Goal: Task Accomplishment & Management: Manage account settings

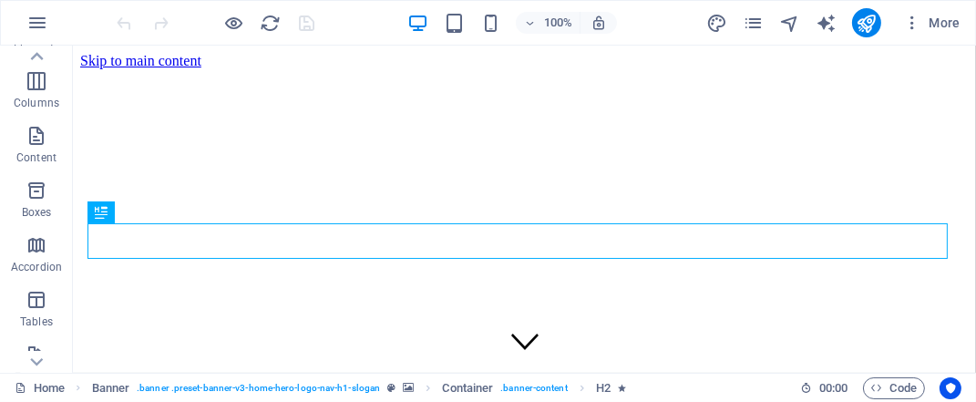
scroll to position [91, 0]
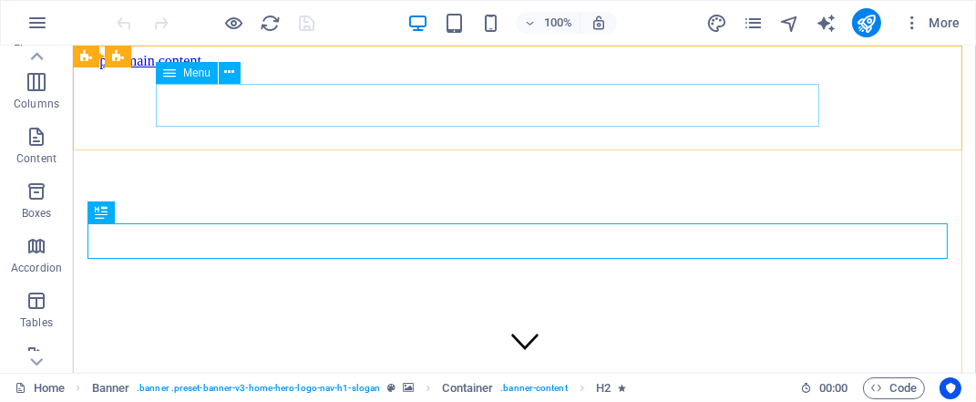
click at [202, 73] on span "Menu" at bounding box center [196, 72] width 27 height 11
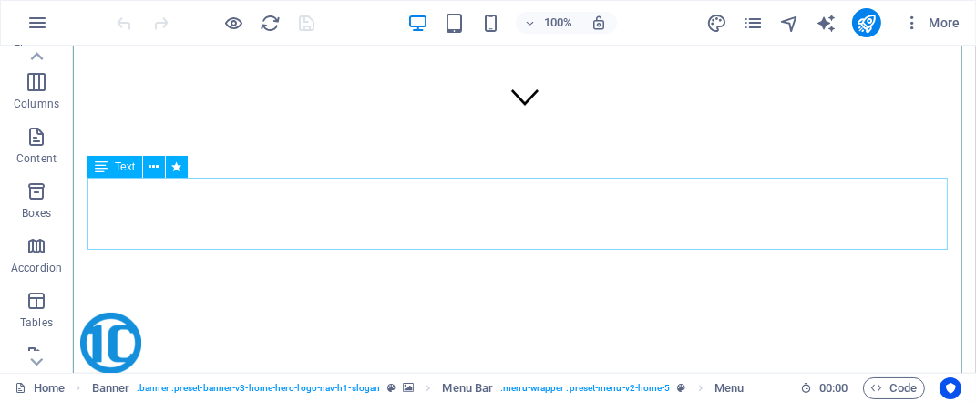
scroll to position [246, 0]
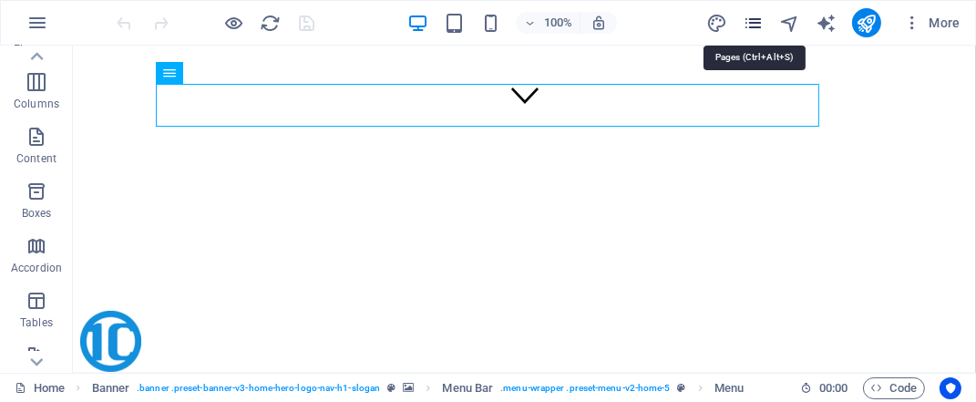
click at [753, 23] on icon "pages" at bounding box center [753, 23] width 21 height 21
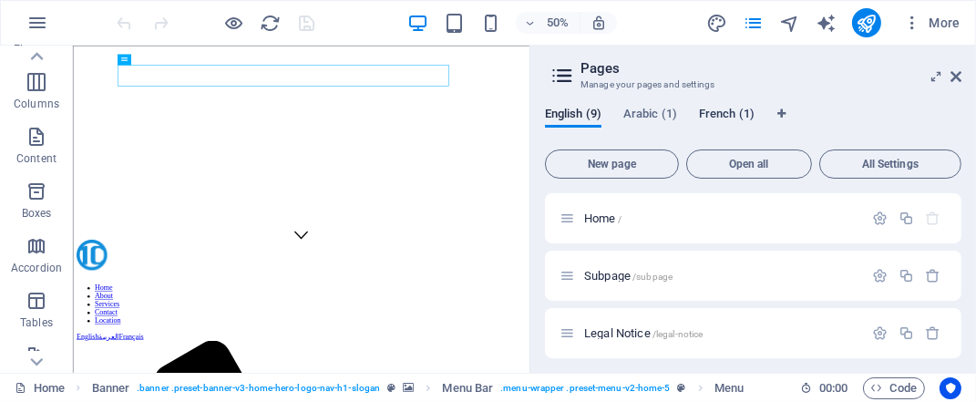
click at [731, 115] on span "French (1)" at bounding box center [727, 116] width 56 height 26
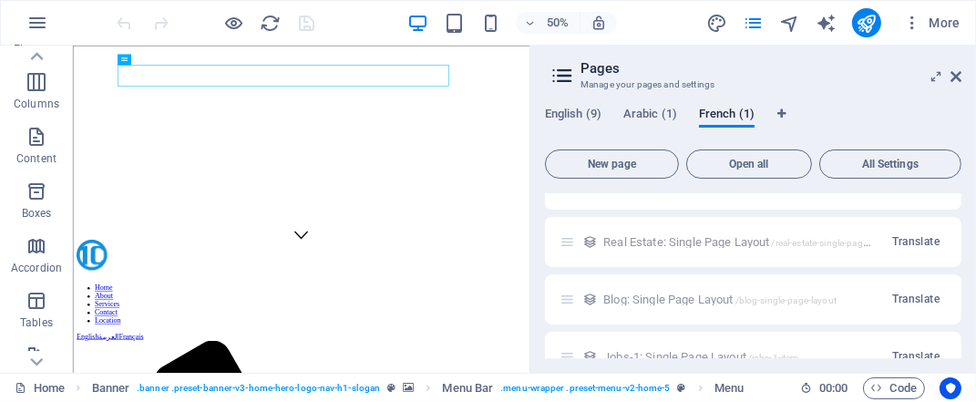
scroll to position [0, 0]
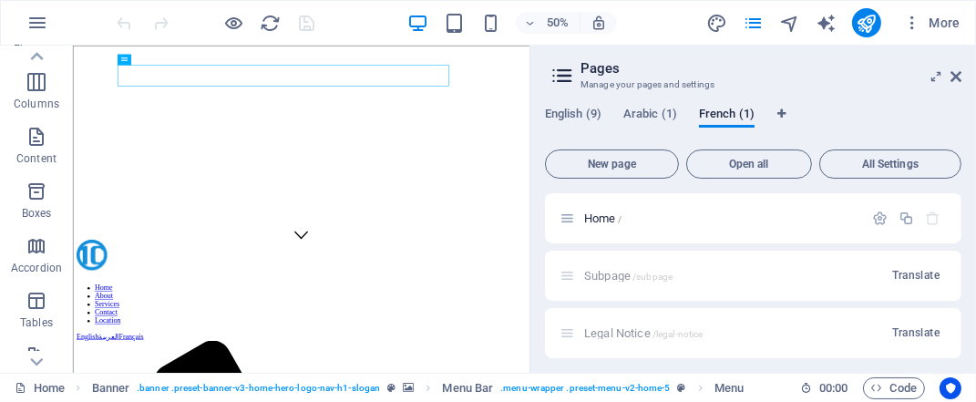
click at [561, 72] on icon at bounding box center [562, 76] width 27 height 26
click at [759, 20] on icon "pages" at bounding box center [753, 23] width 21 height 21
click at [953, 79] on icon at bounding box center [956, 76] width 11 height 15
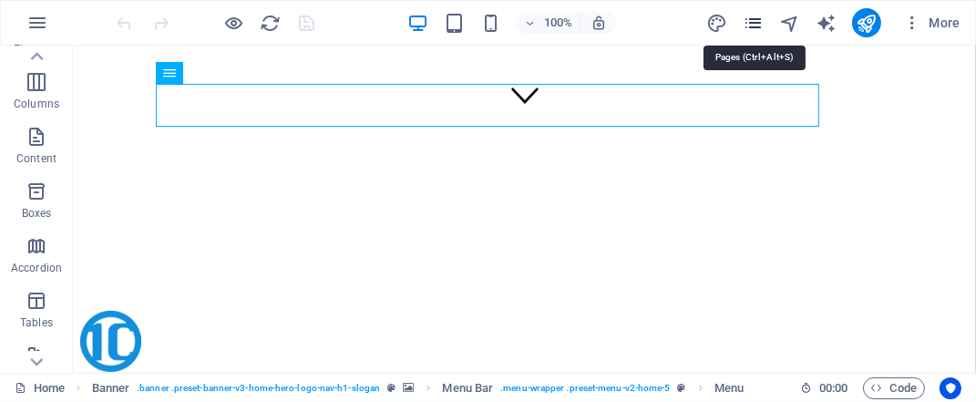
click at [757, 20] on icon "pages" at bounding box center [753, 23] width 21 height 21
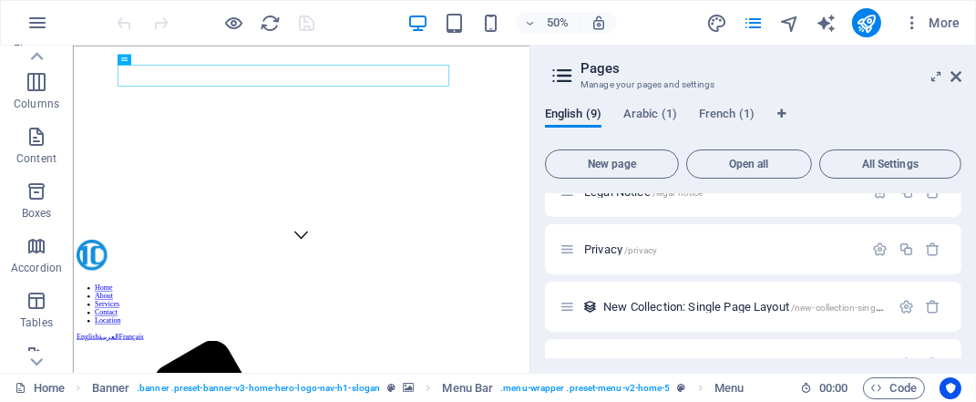
scroll to position [161, 0]
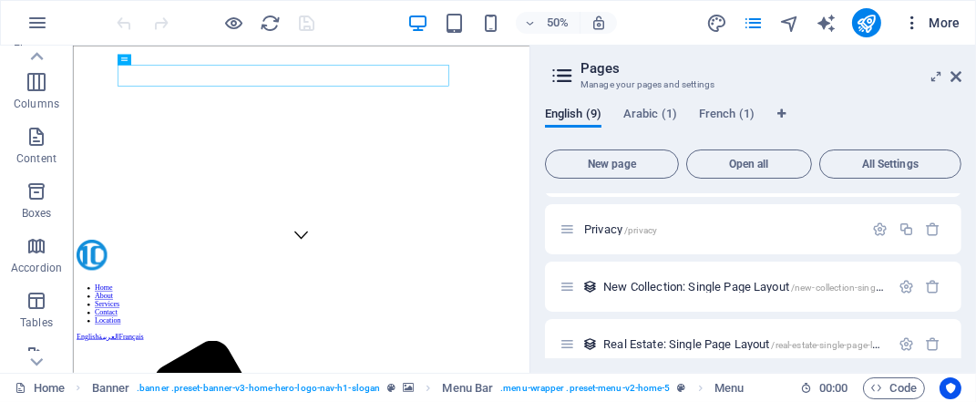
click at [951, 23] on span "More" at bounding box center [931, 23] width 57 height 18
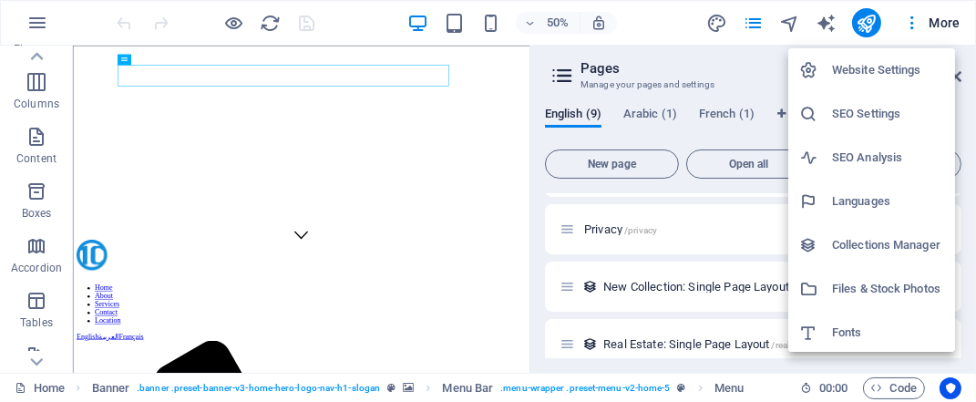
click at [864, 82] on li "Website Settings" at bounding box center [871, 70] width 167 height 44
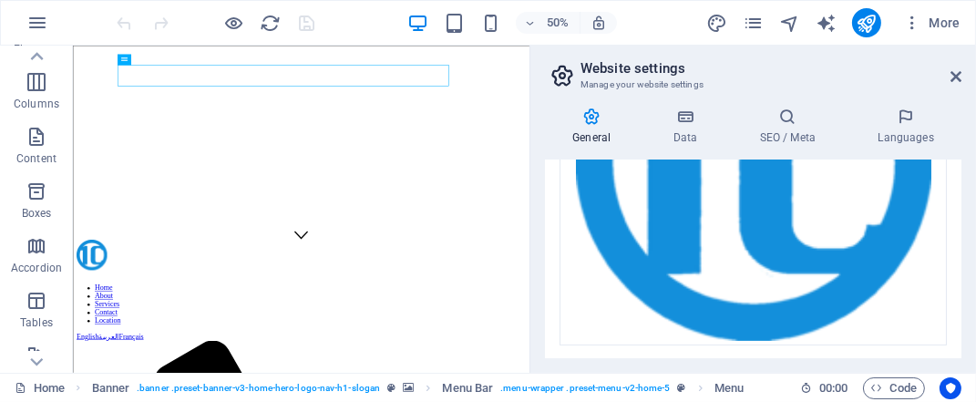
scroll to position [697, 0]
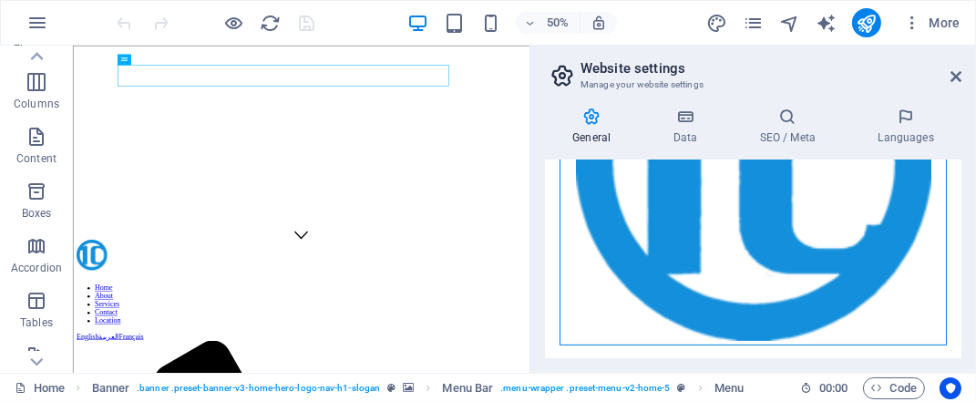
click at [855, 284] on div "Drag files here, click to choose files or select files from Files or our free s…" at bounding box center [753, 163] width 387 height 365
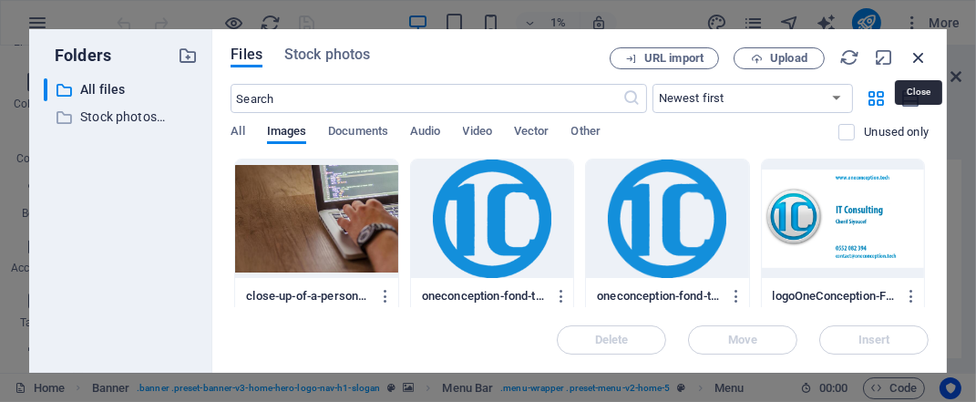
click at [914, 54] on icon "button" at bounding box center [919, 57] width 20 height 20
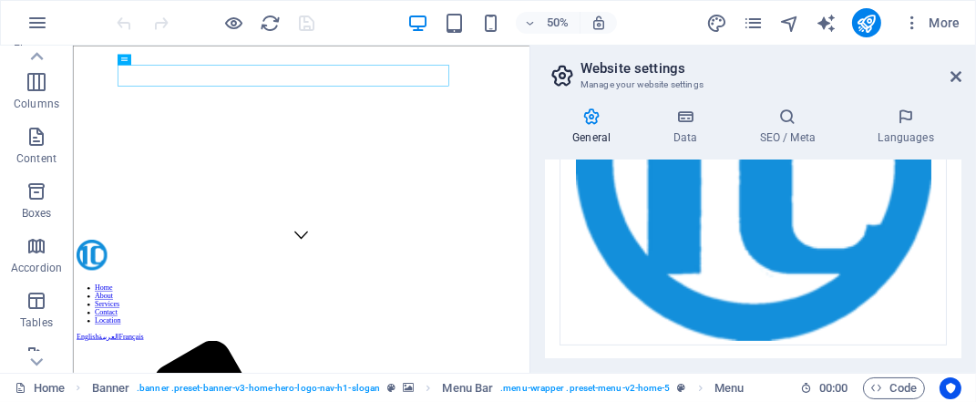
scroll to position [0, 0]
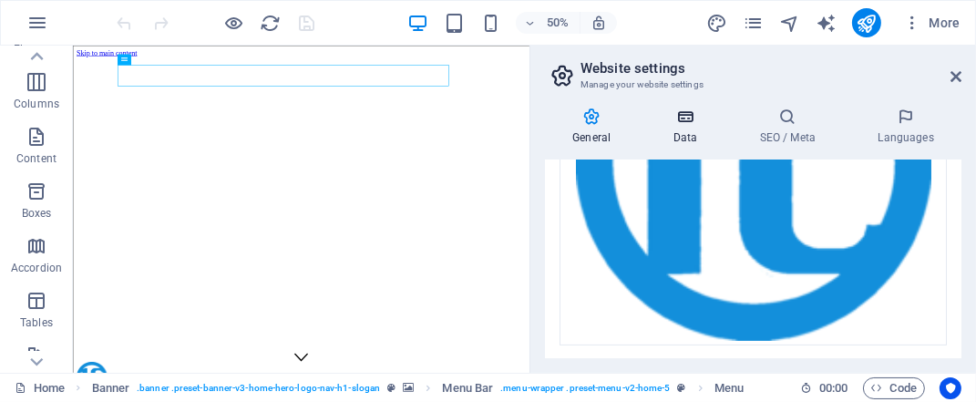
click at [684, 121] on icon at bounding box center [684, 117] width 79 height 18
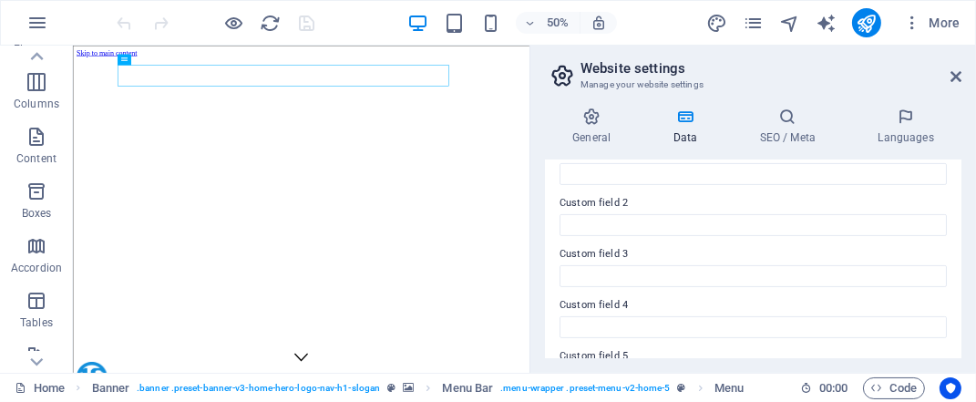
scroll to position [676, 0]
click at [958, 72] on icon at bounding box center [956, 76] width 11 height 15
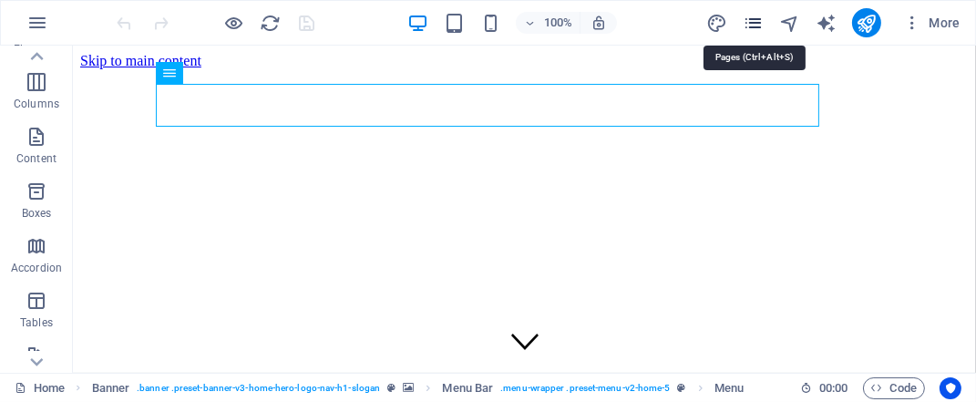
click at [759, 26] on icon "pages" at bounding box center [753, 23] width 21 height 21
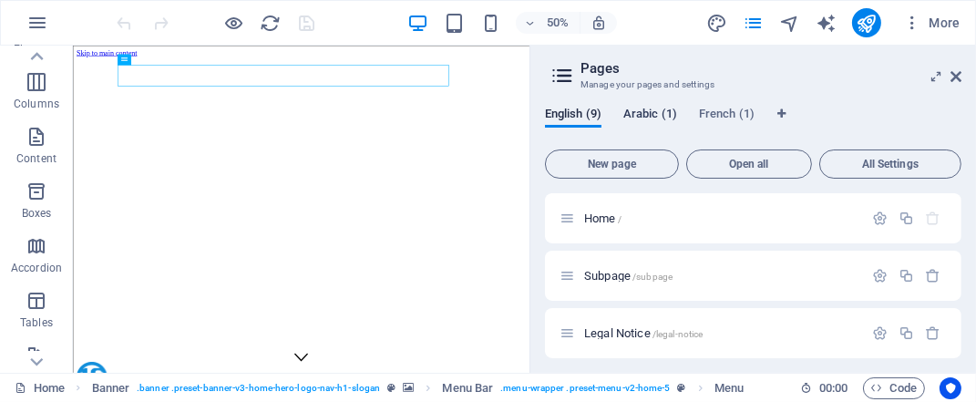
click at [651, 112] on span "Arabic (1)" at bounding box center [650, 116] width 54 height 26
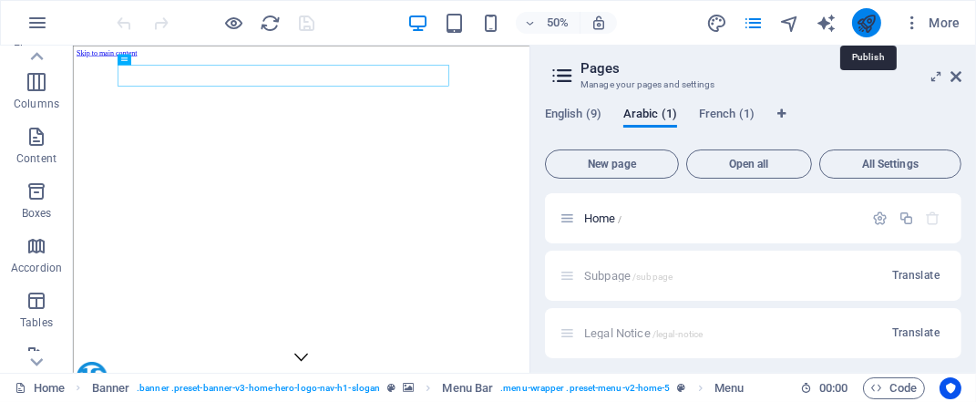
click at [864, 26] on icon "publish" at bounding box center [866, 23] width 21 height 21
